Goal: Information Seeking & Learning: Learn about a topic

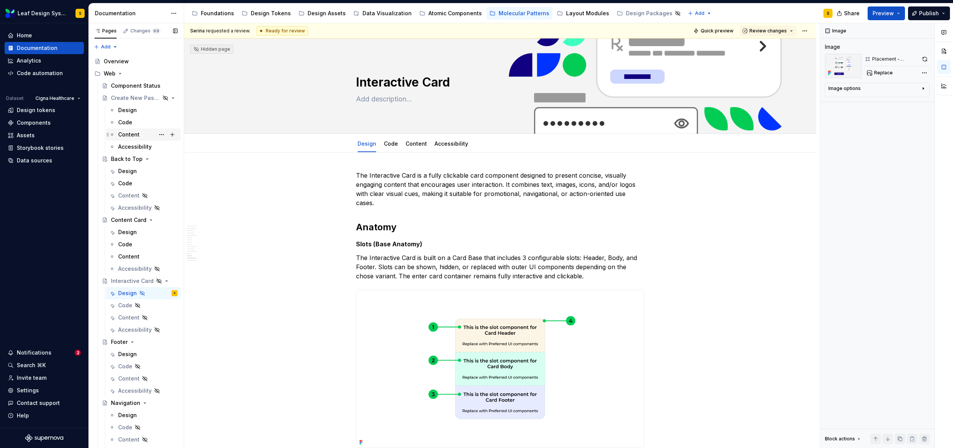
scroll to position [3833, 0]
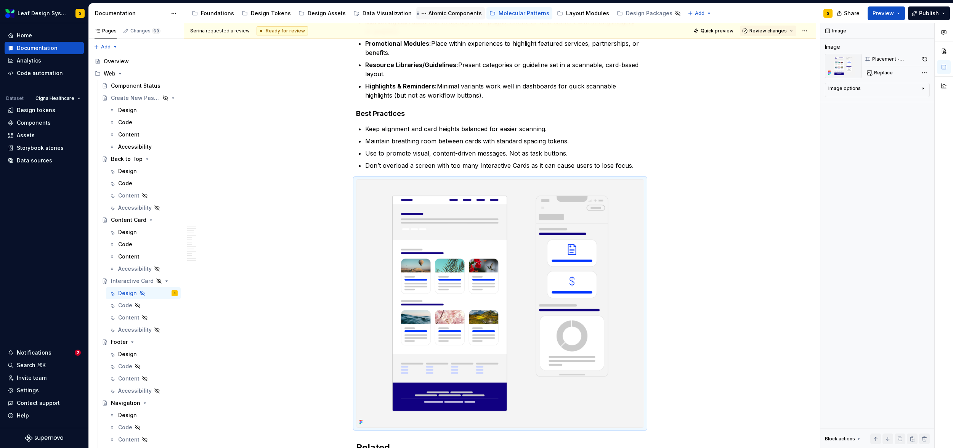
click at [429, 13] on div "Atomic Components" at bounding box center [455, 14] width 53 height 8
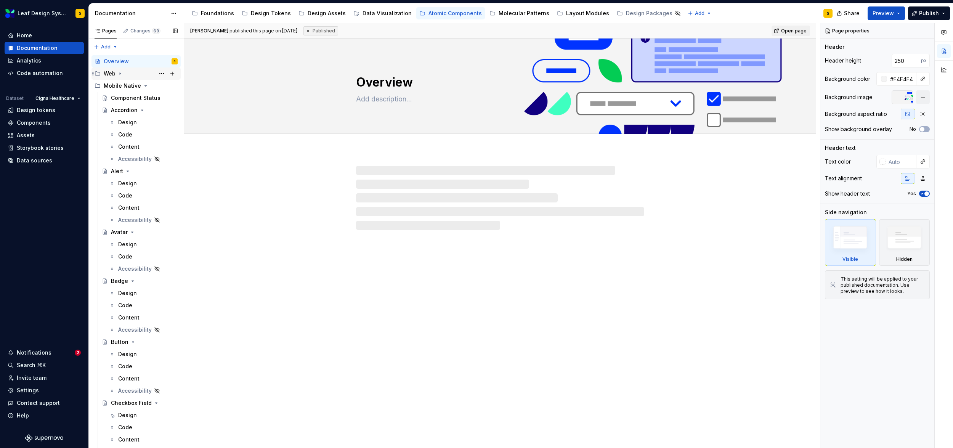
click at [120, 73] on icon "Page tree" at bounding box center [120, 74] width 1 height 2
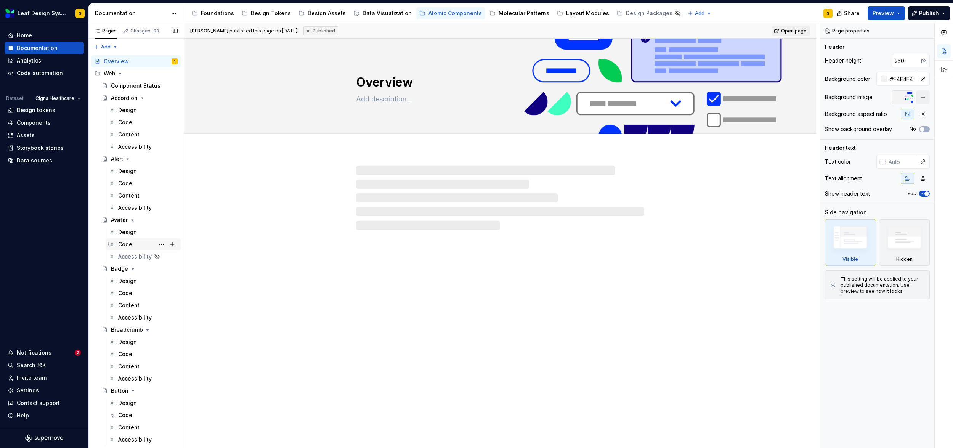
click at [125, 242] on div "Code" at bounding box center [125, 245] width 14 height 8
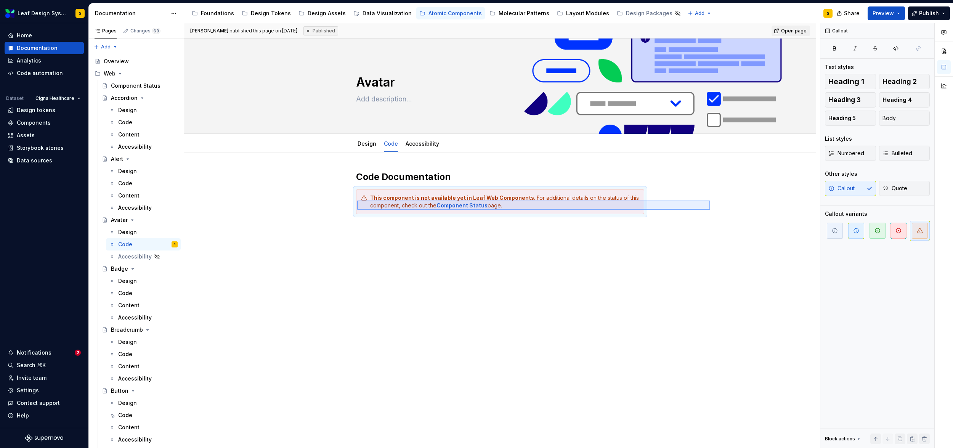
drag, startPoint x: 710, startPoint y: 209, endPoint x: 357, endPoint y: 201, distance: 352.9
click at [357, 201] on div "[PERSON_NAME] published this page on [DATE] Published Open page Avatar Edit hea…" at bounding box center [502, 235] width 636 height 425
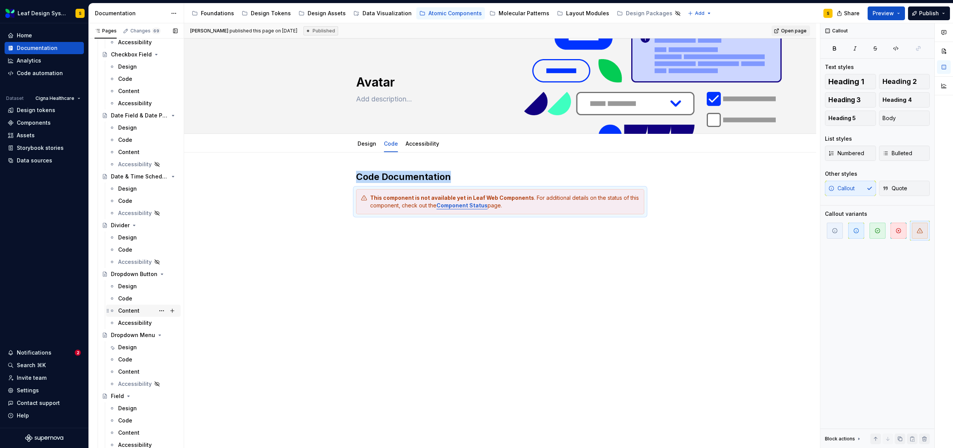
scroll to position [715, 0]
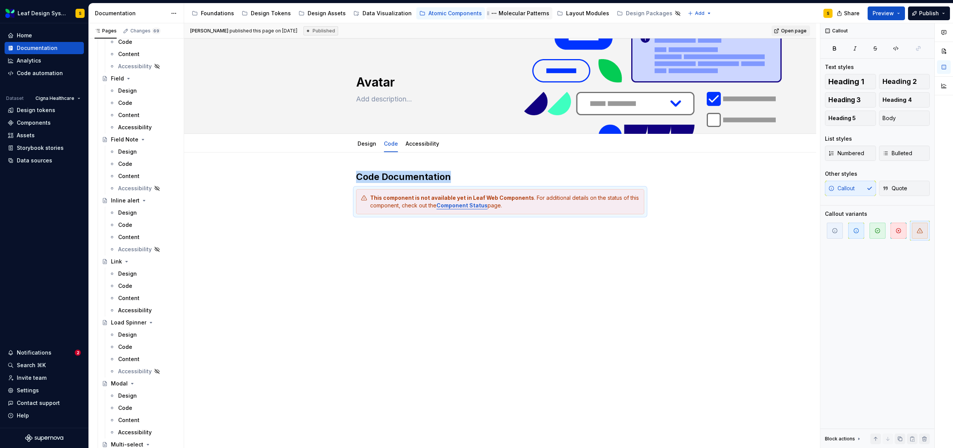
click at [506, 10] on div "Molecular Patterns" at bounding box center [524, 14] width 51 height 8
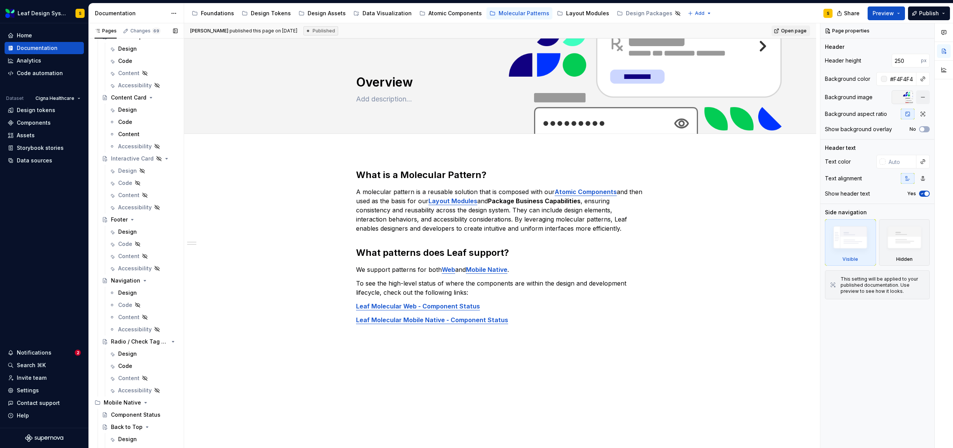
scroll to position [41, 0]
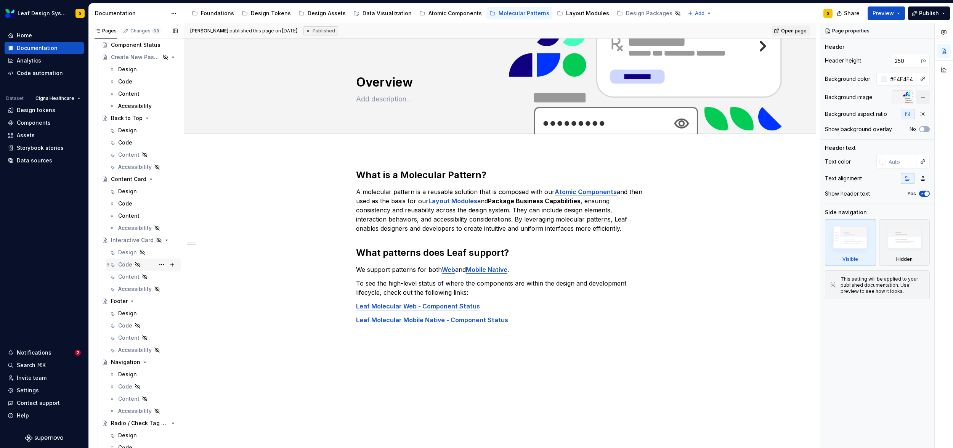
click at [125, 262] on div "Code" at bounding box center [125, 265] width 14 height 8
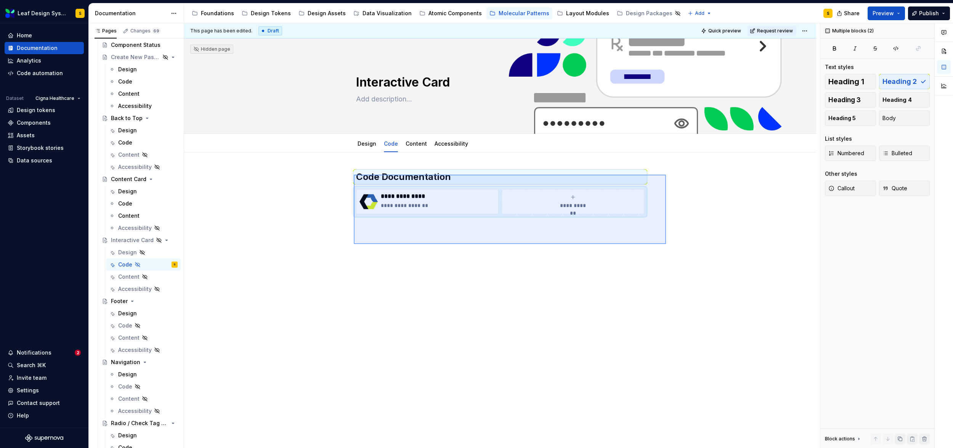
drag, startPoint x: 666, startPoint y: 244, endPoint x: 349, endPoint y: 174, distance: 325.1
click at [349, 174] on div "**********" at bounding box center [502, 235] width 636 height 425
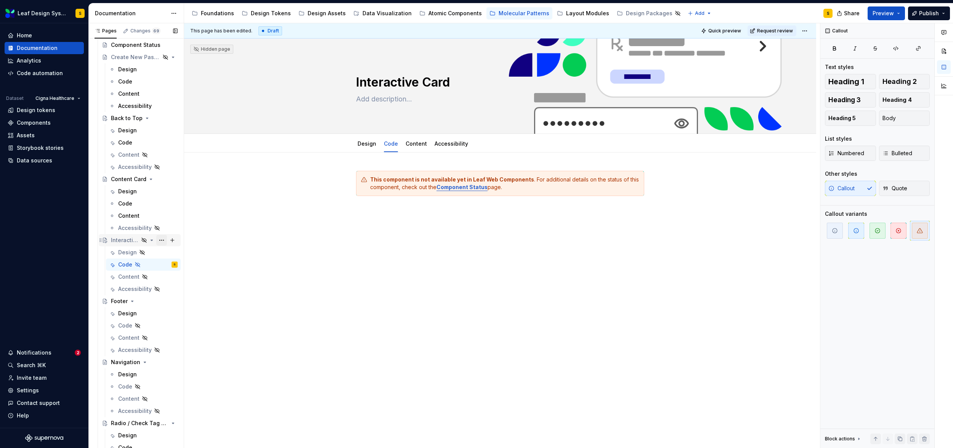
click at [158, 242] on button "Page tree" at bounding box center [161, 240] width 11 height 11
click at [178, 281] on div "Show page" at bounding box center [203, 282] width 75 height 8
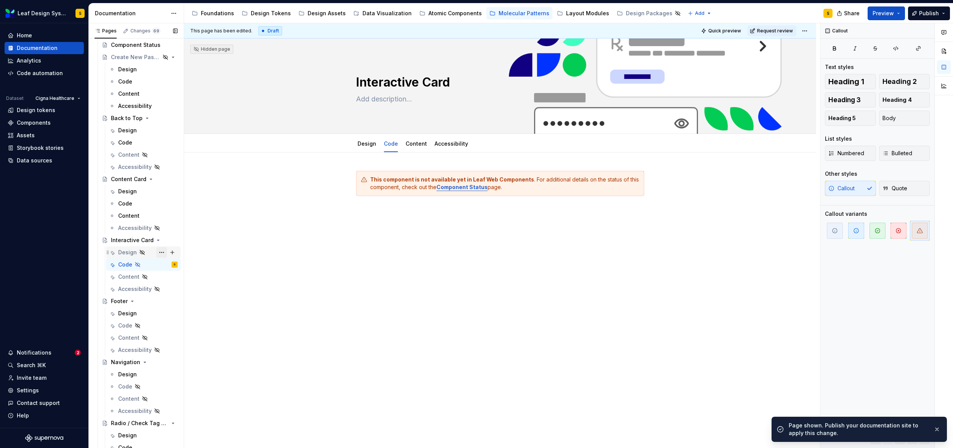
click at [158, 252] on button "Page tree" at bounding box center [161, 252] width 11 height 11
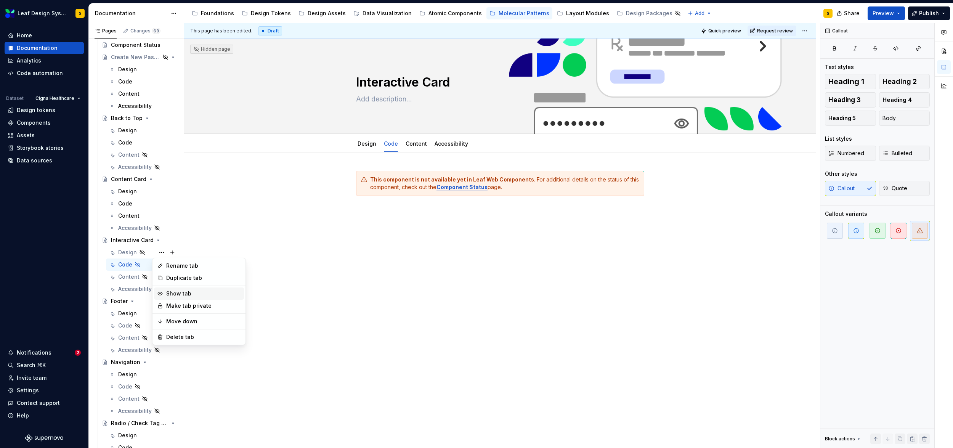
click at [175, 294] on div "Show tab" at bounding box center [203, 294] width 75 height 8
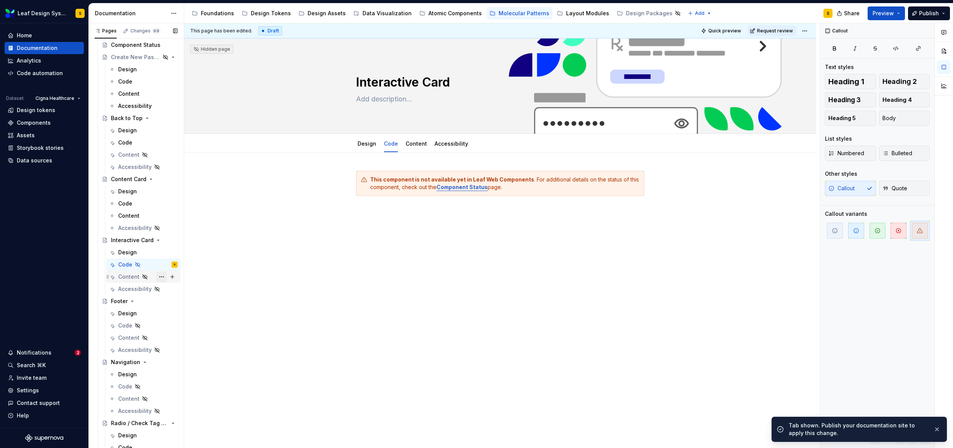
click at [158, 275] on button "Page tree" at bounding box center [161, 277] width 11 height 11
click at [178, 318] on div "Show tab" at bounding box center [203, 318] width 75 height 8
click at [156, 263] on button "Page tree" at bounding box center [161, 264] width 11 height 11
click at [178, 304] on div "Show tab" at bounding box center [203, 306] width 75 height 8
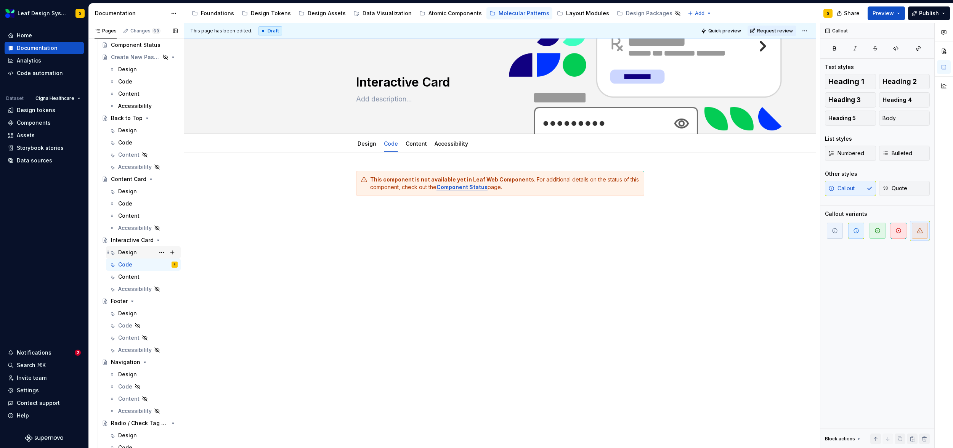
click at [129, 250] on div "Design" at bounding box center [127, 253] width 19 height 8
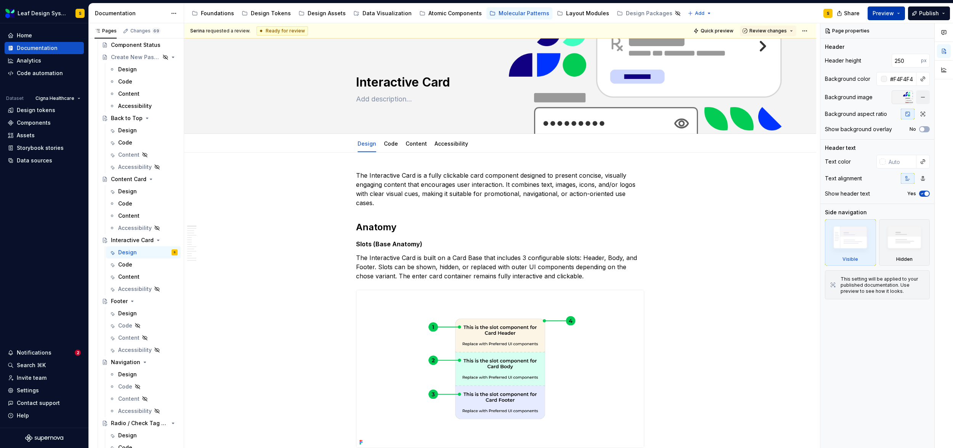
click at [899, 15] on button "Preview" at bounding box center [886, 13] width 37 height 14
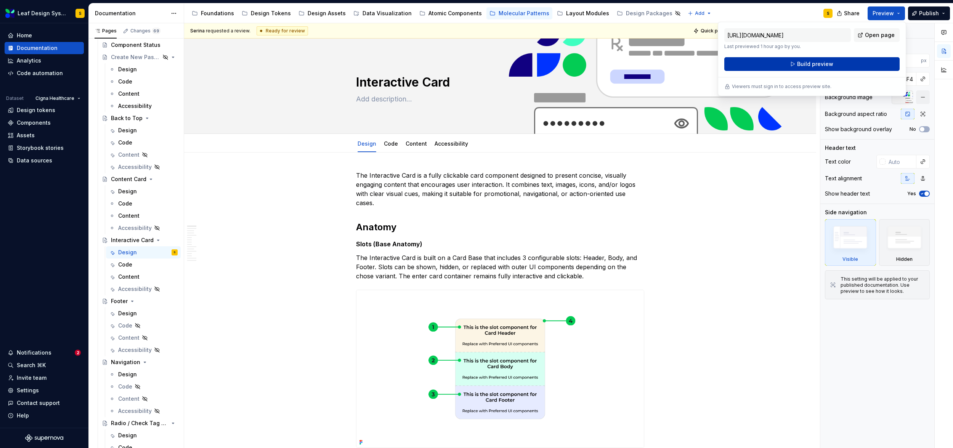
click at [852, 62] on button "Build preview" at bounding box center [812, 64] width 175 height 14
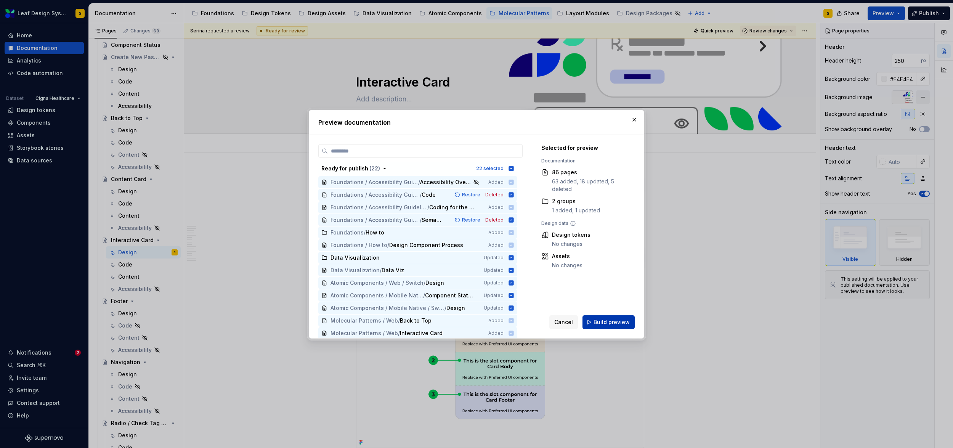
click at [622, 324] on span "Build preview" at bounding box center [612, 322] width 36 height 8
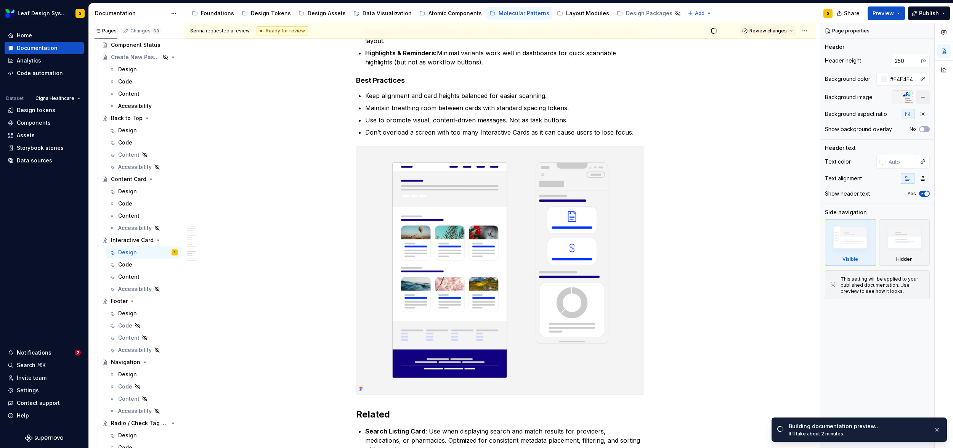
scroll to position [3914, 0]
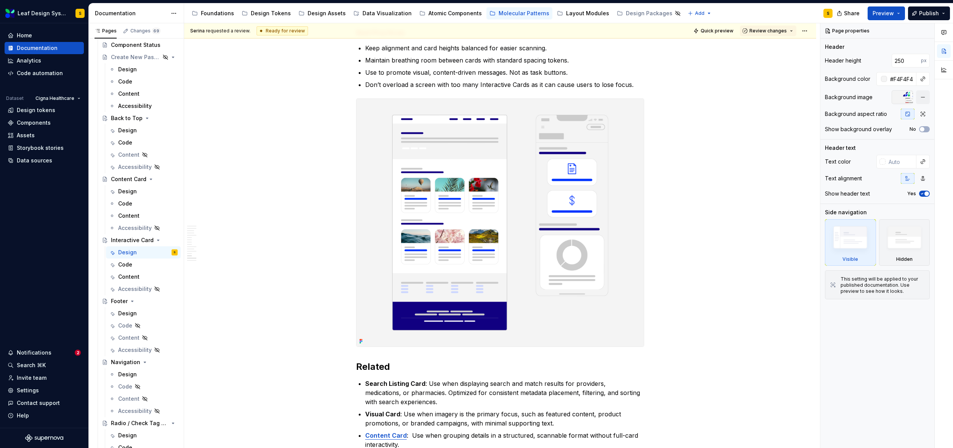
type textarea "*"
